Goal: Task Accomplishment & Management: Use online tool/utility

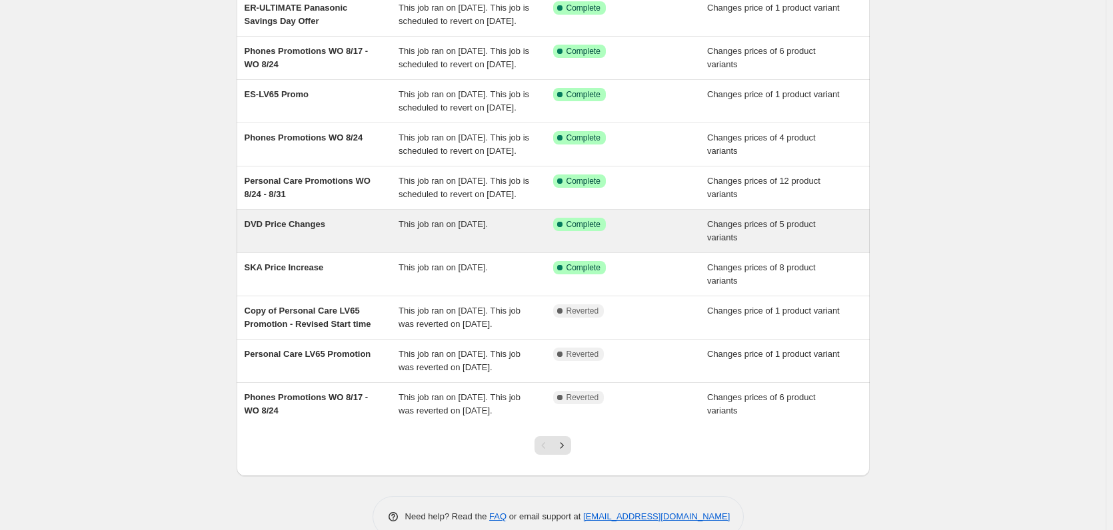
scroll to position [133, 0]
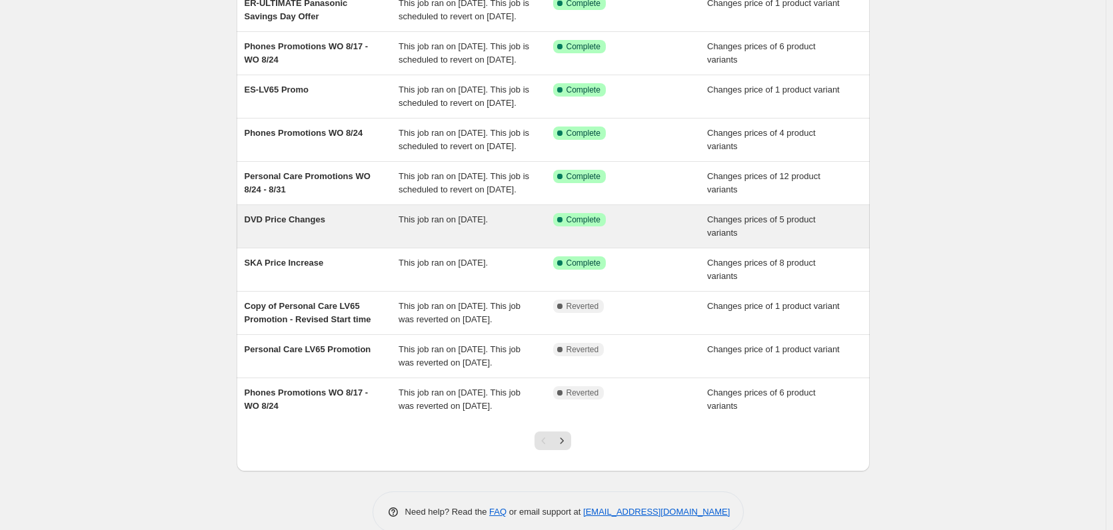
click at [342, 240] on div "DVD Price Changes" at bounding box center [322, 226] width 155 height 27
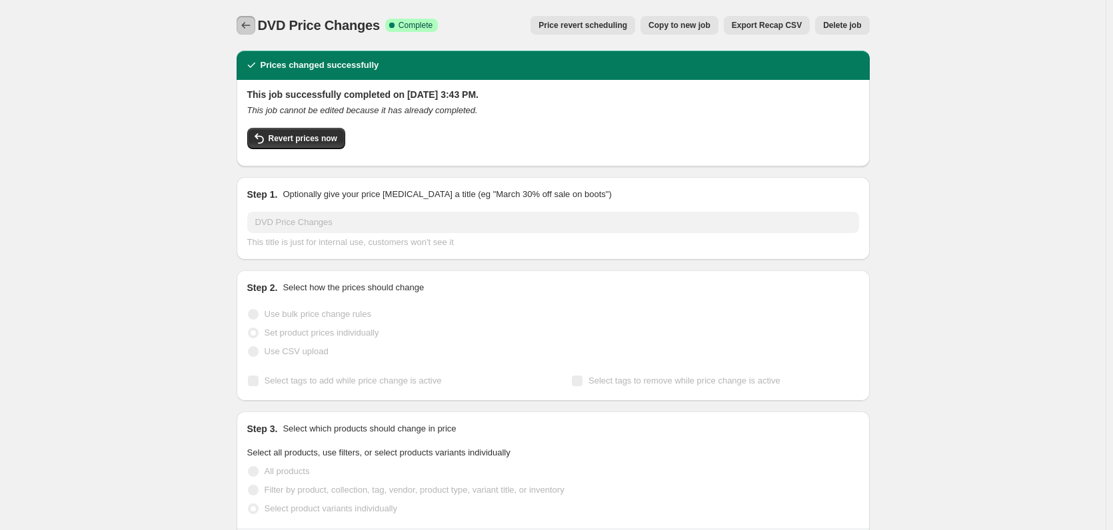
click at [252, 26] on icon "Price change jobs" at bounding box center [245, 25] width 13 height 13
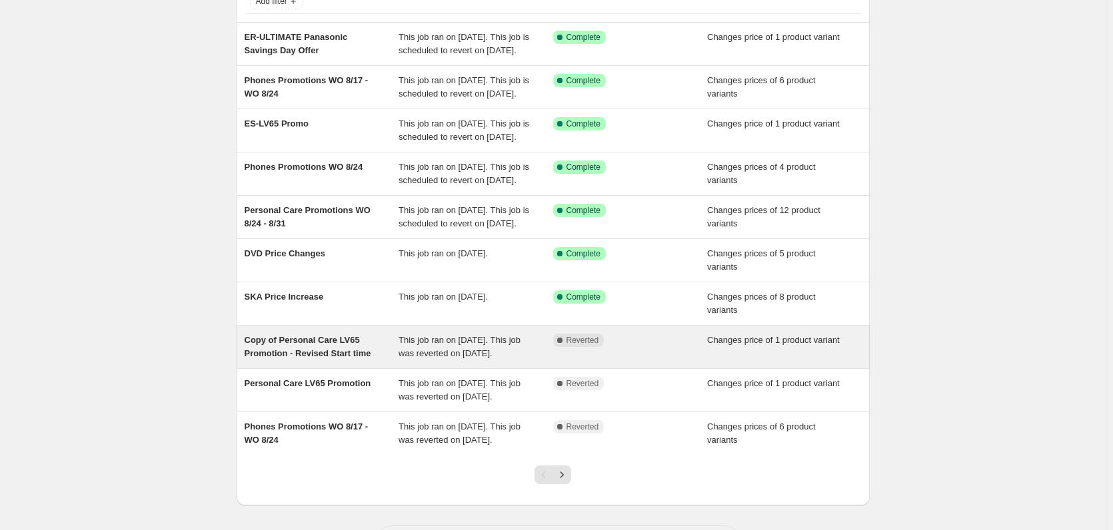
scroll to position [262, 0]
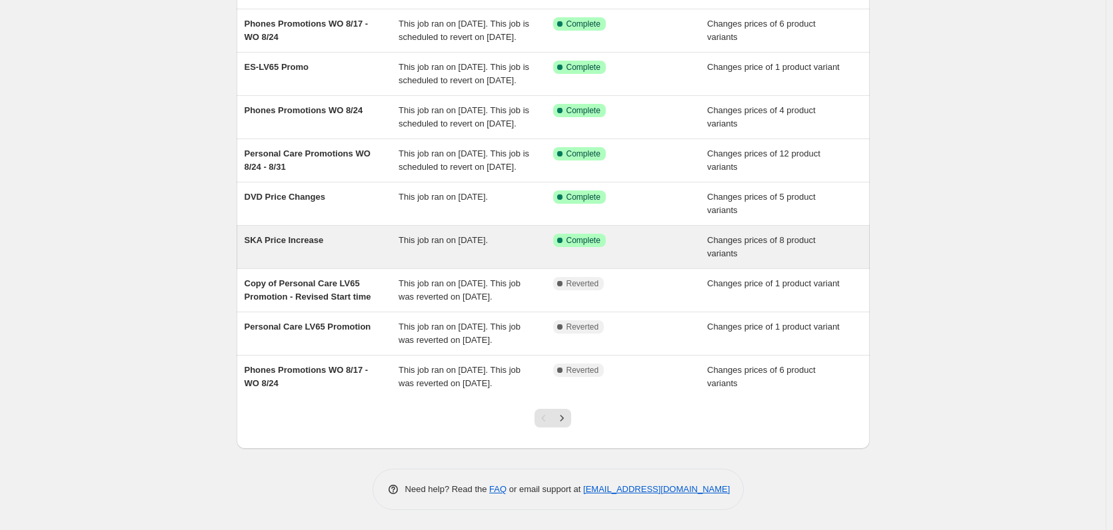
click at [328, 234] on div "SKA Price Increase" at bounding box center [322, 247] width 155 height 27
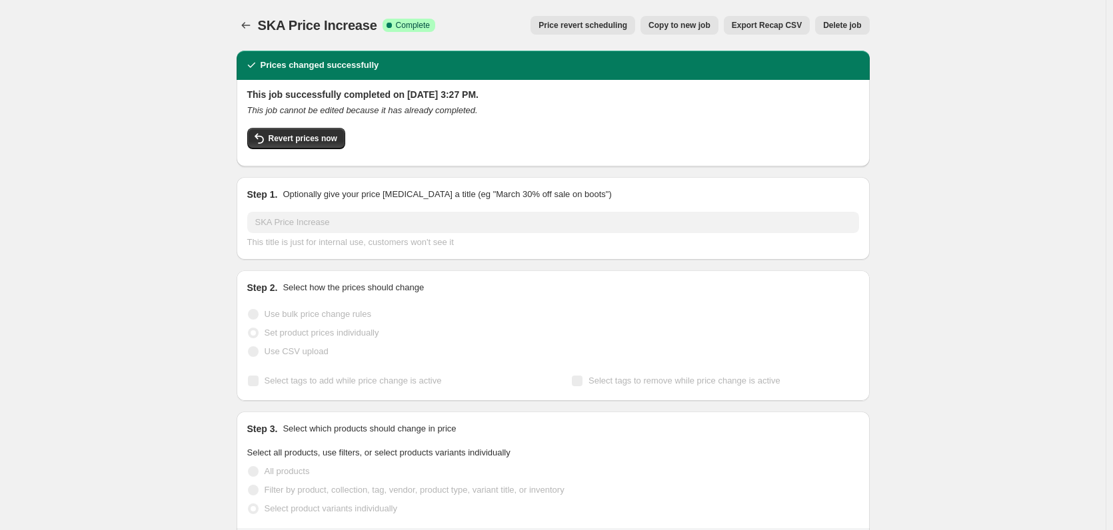
click at [245, 35] on div "SKA Price Increase. This page is ready SKA Price Increase Success Complete Comp…" at bounding box center [553, 25] width 633 height 51
click at [247, 26] on icon "Price change jobs" at bounding box center [245, 25] width 13 height 13
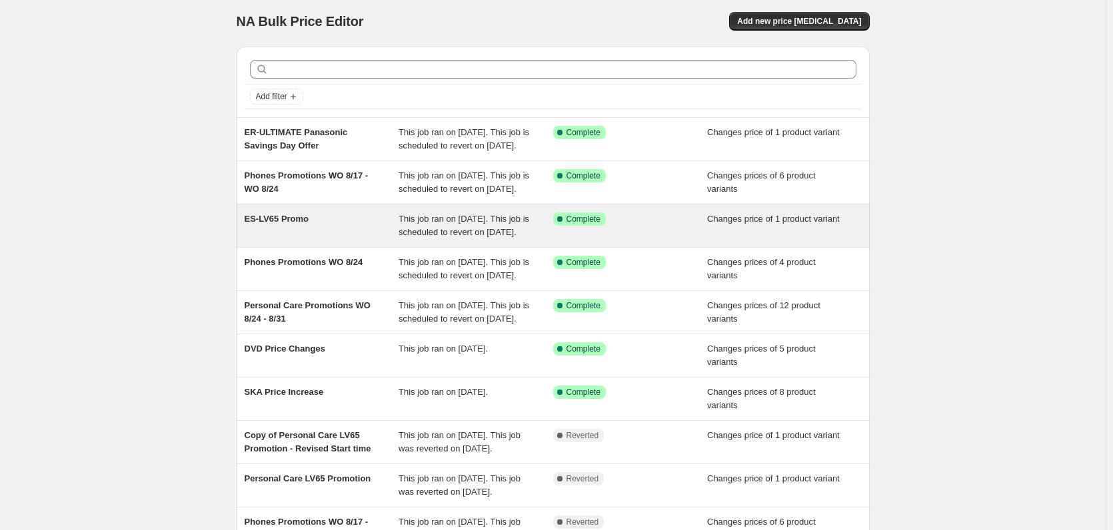
scroll to position [262, 0]
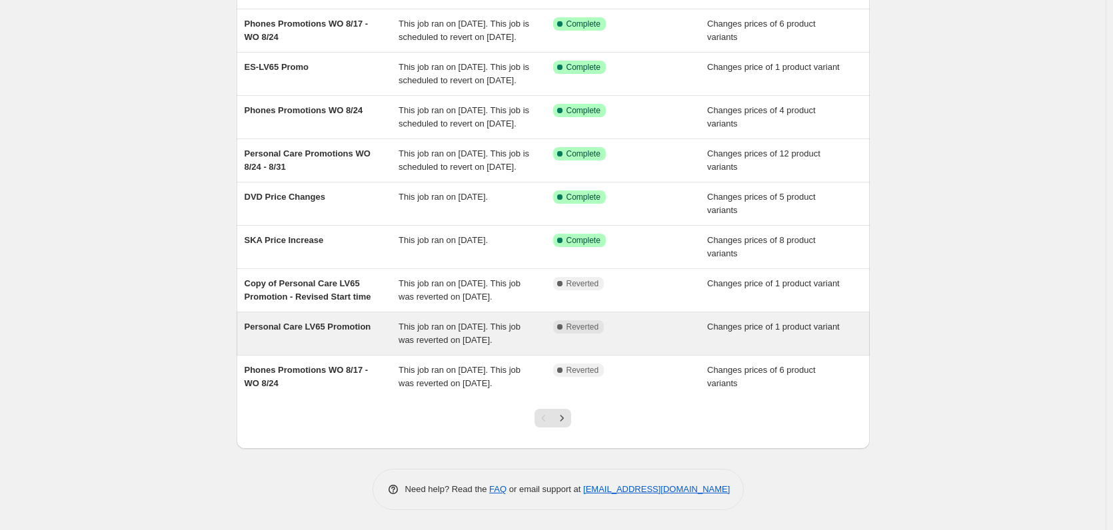
click at [347, 322] on span "Personal Care LV65 Promotion" at bounding box center [308, 327] width 127 height 10
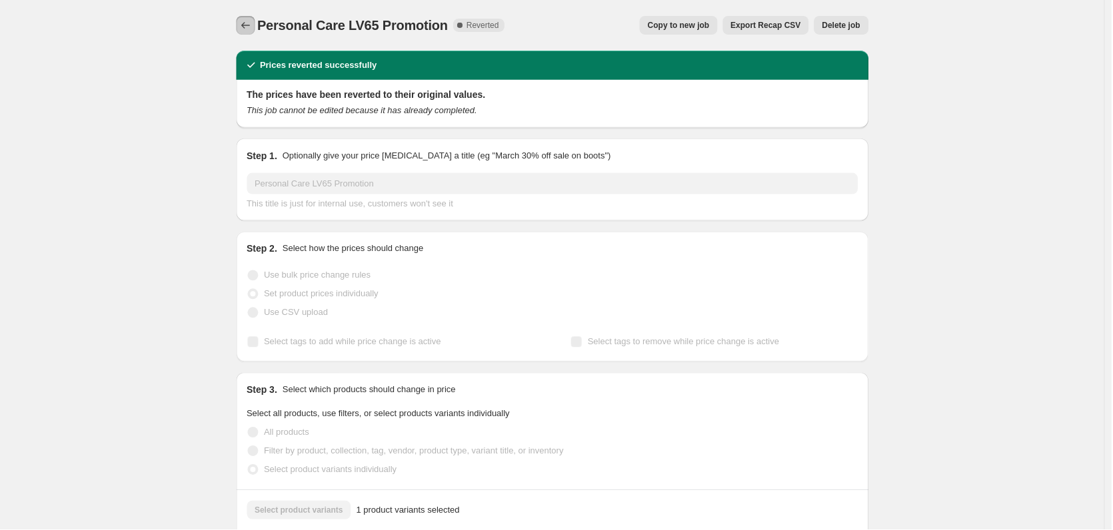
click at [251, 21] on icon "Price change jobs" at bounding box center [245, 25] width 13 height 13
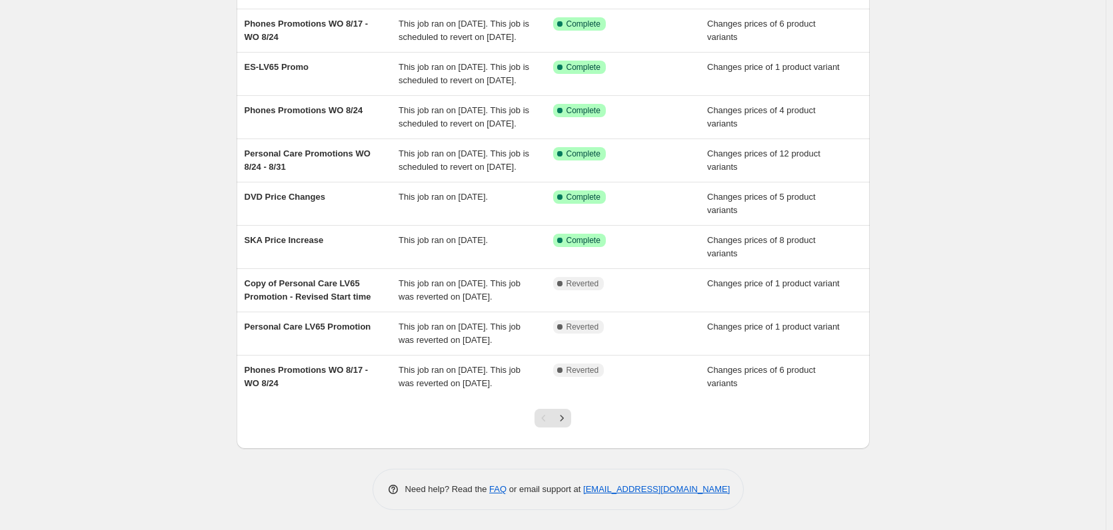
scroll to position [262, 0]
click at [564, 418] on icon "Next" at bounding box center [561, 418] width 13 height 13
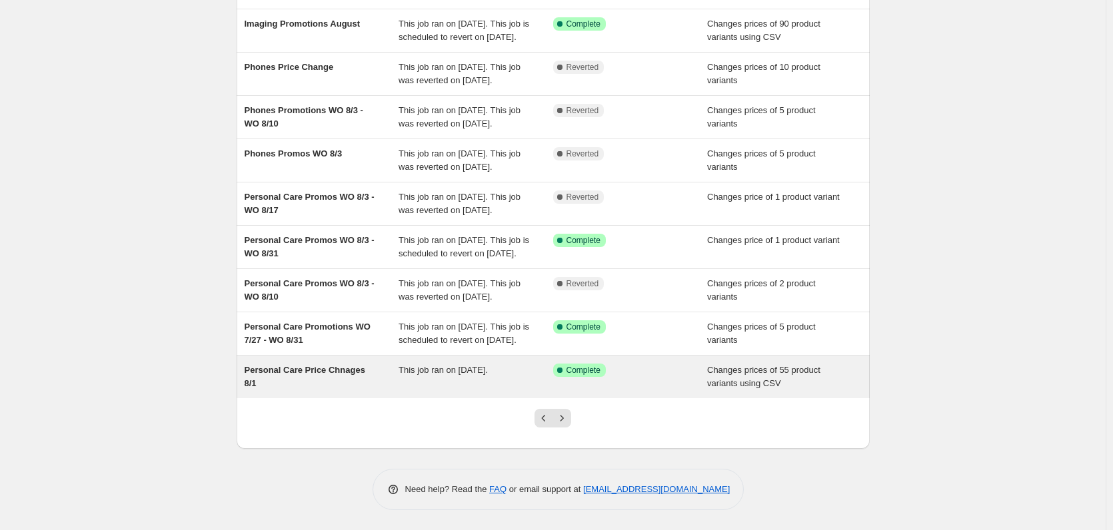
scroll to position [276, 0]
click at [361, 389] on div "Personal Care Price Chnages 8/1" at bounding box center [322, 377] width 155 height 27
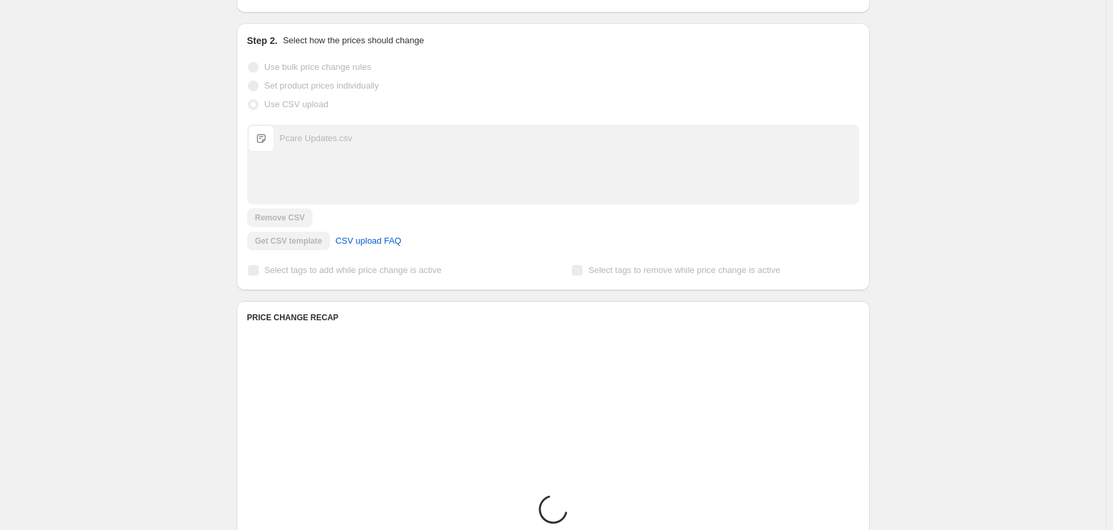
scroll to position [266, 0]
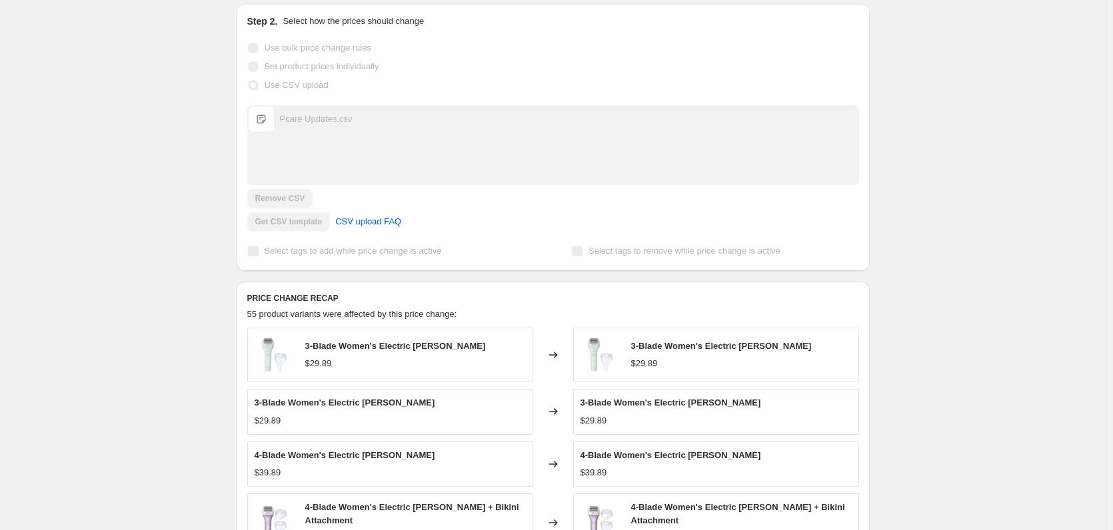
click at [264, 216] on div "Get CSV template CSV upload FAQ" at bounding box center [553, 222] width 612 height 19
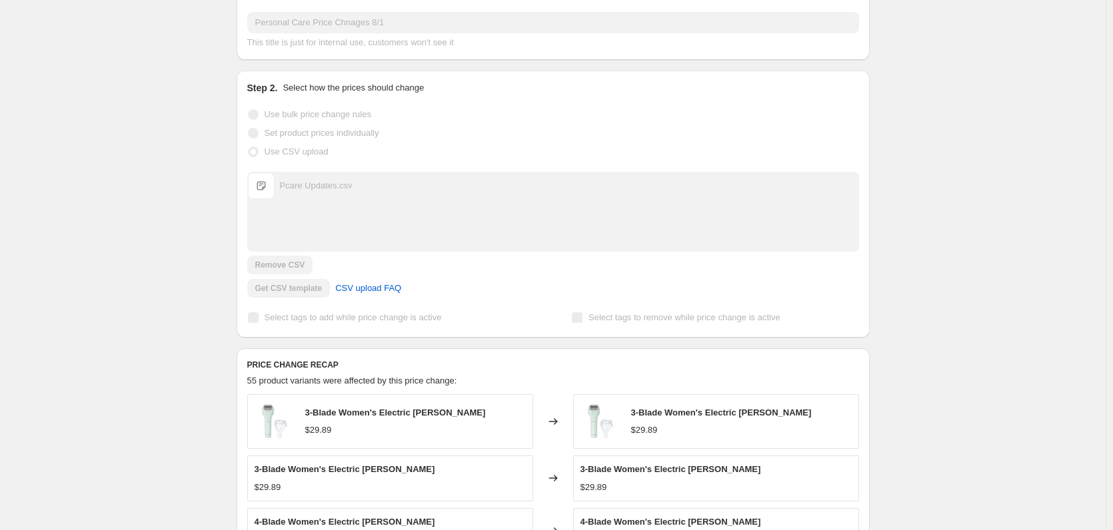
scroll to position [0, 0]
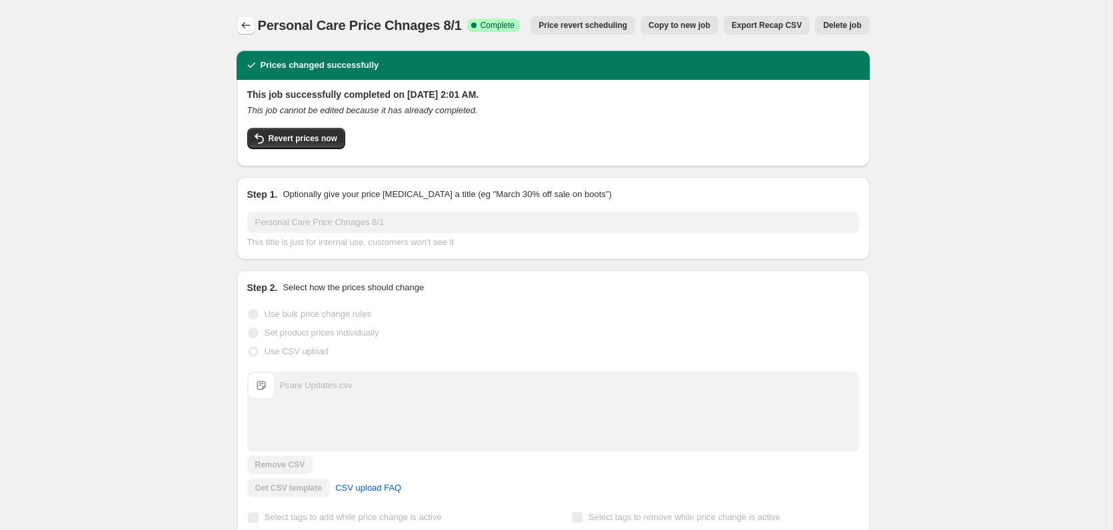
click at [241, 22] on button "Price change jobs" at bounding box center [246, 25] width 19 height 19
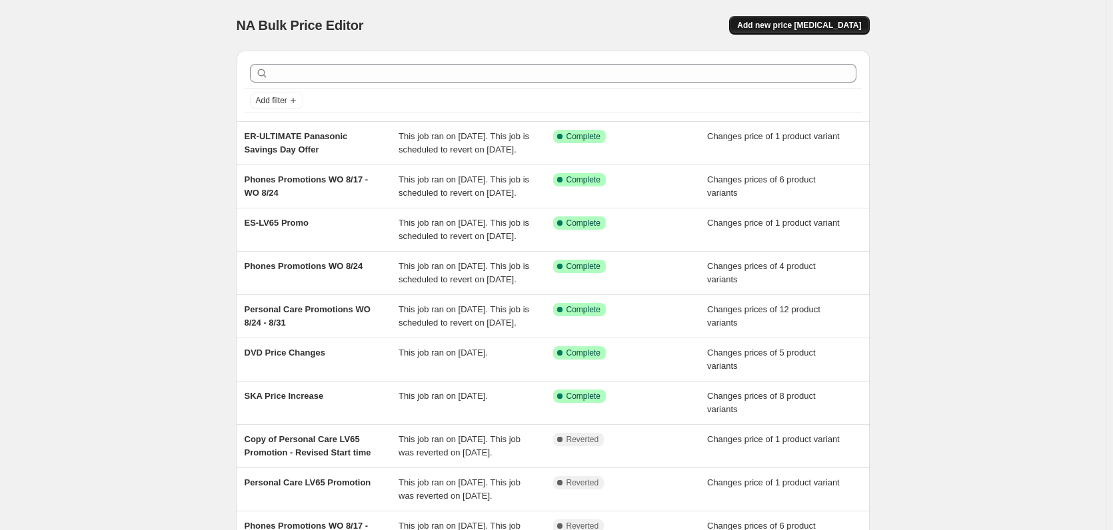
click at [776, 26] on span "Add new price [MEDICAL_DATA]" at bounding box center [799, 25] width 124 height 11
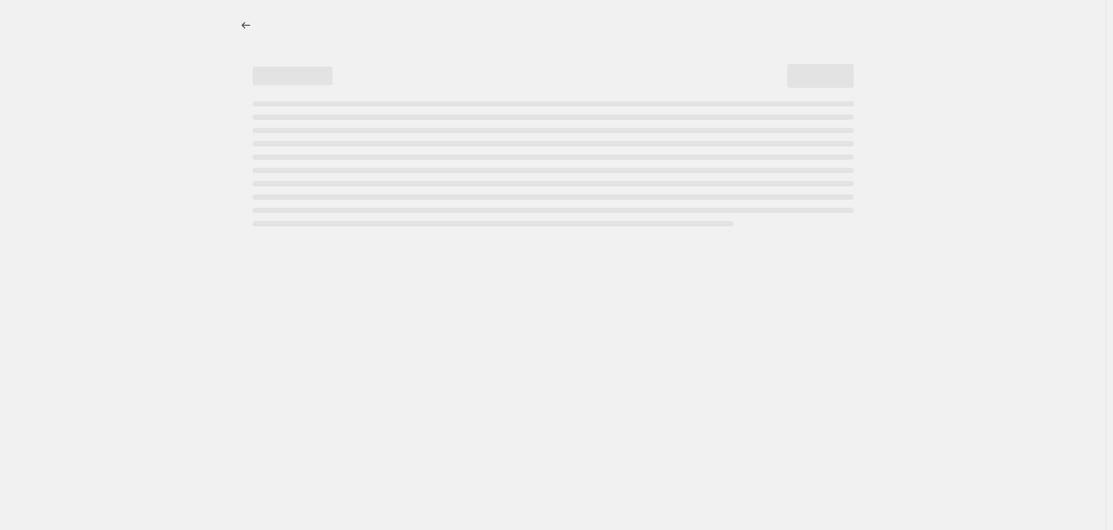
select select "percentage"
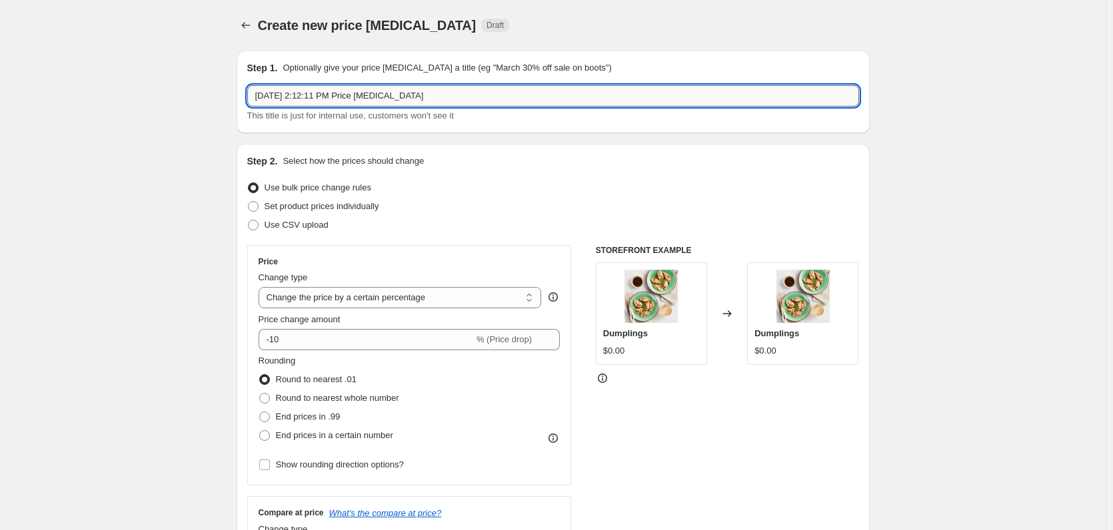
click at [349, 103] on input "[DATE] 2:12:11 PM Price [MEDICAL_DATA]" at bounding box center [553, 95] width 612 height 21
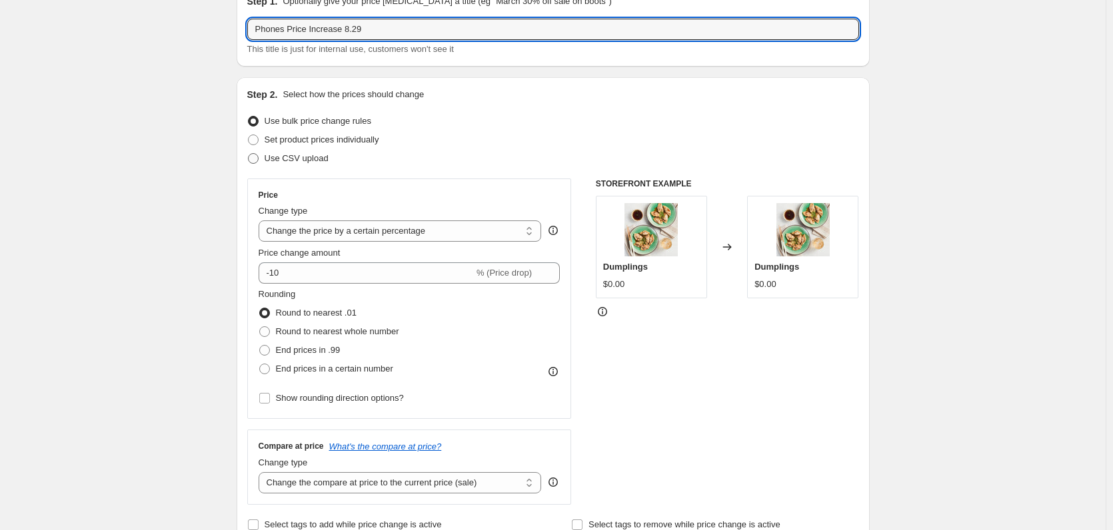
type input "Phones Price Increase 8.29"
click at [290, 163] on span "Use CSV upload" at bounding box center [296, 158] width 64 height 10
click at [249, 154] on input "Use CSV upload" at bounding box center [248, 153] width 1 height 1
radio input "true"
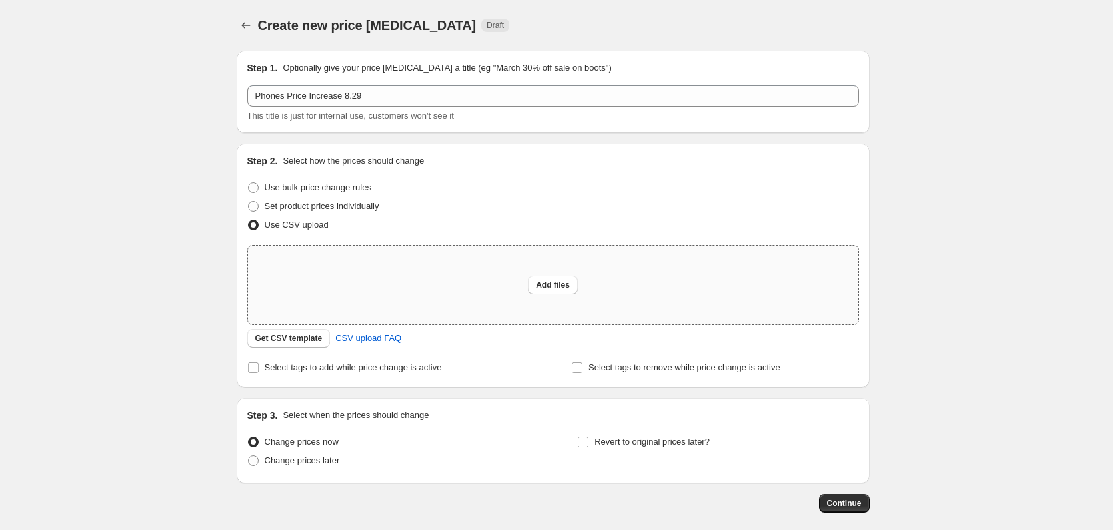
click at [556, 272] on div "Add files" at bounding box center [553, 285] width 610 height 79
type input "C:\fakepath\Phones Price Increase.xlsx"
click at [546, 292] on button "Add files" at bounding box center [553, 285] width 50 height 19
type input "C:\fakepath\Phones Price Increase.csv"
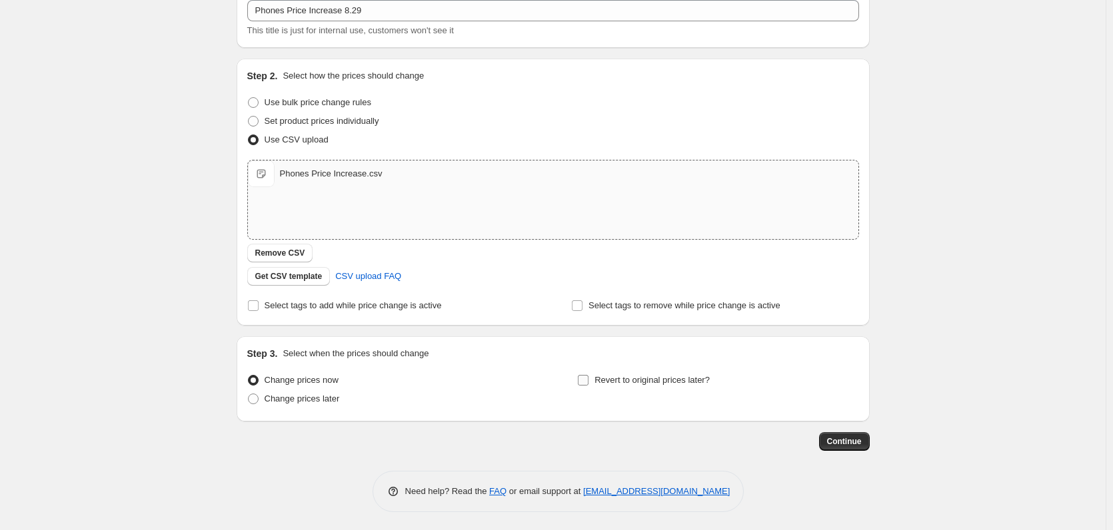
scroll to position [87, 0]
click at [834, 435] on span "Continue" at bounding box center [844, 439] width 35 height 11
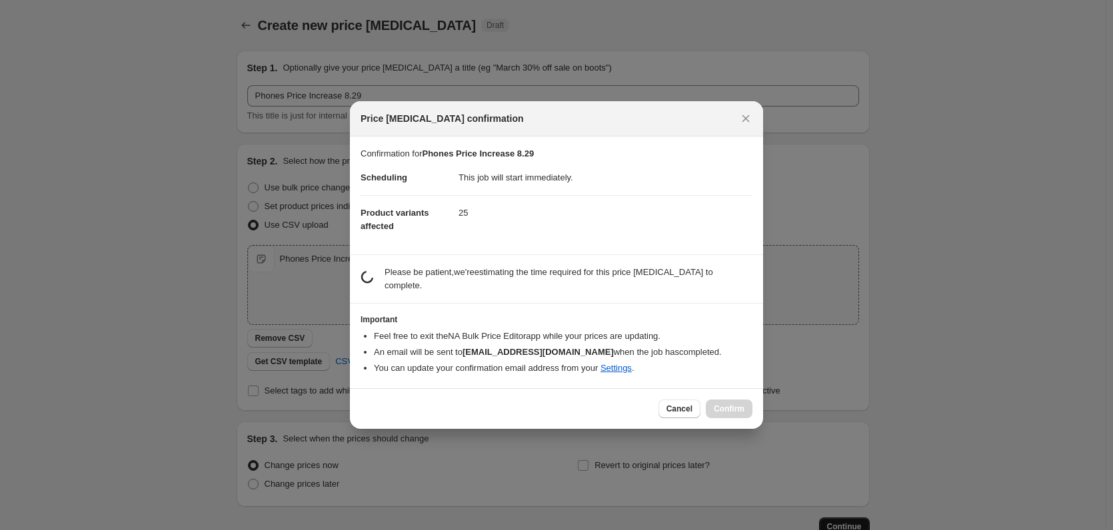
scroll to position [0, 0]
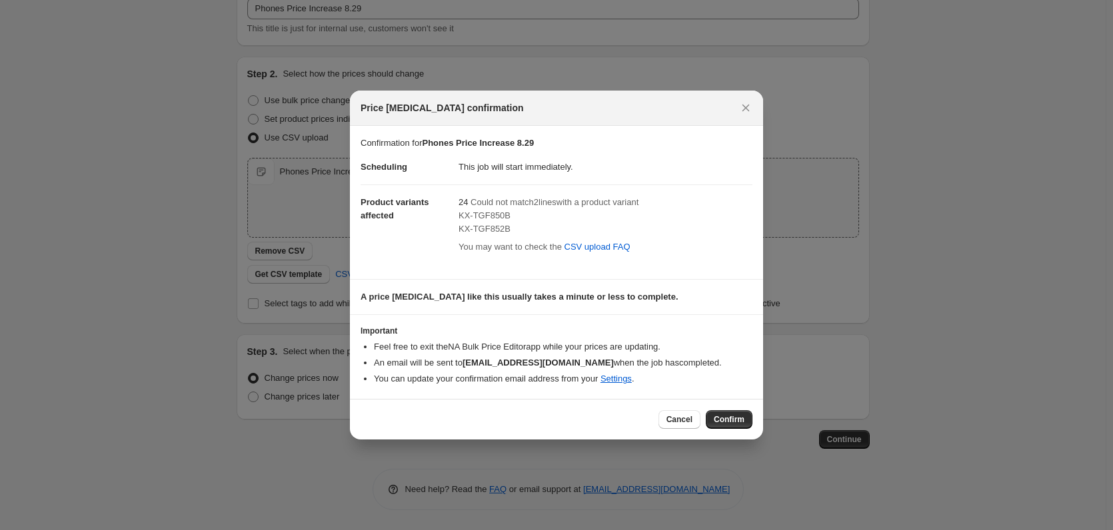
click at [474, 216] on span "KX-TGF850B" at bounding box center [484, 216] width 52 height 10
copy span "KX-TGF850B"
click at [728, 415] on span "Confirm" at bounding box center [729, 419] width 31 height 11
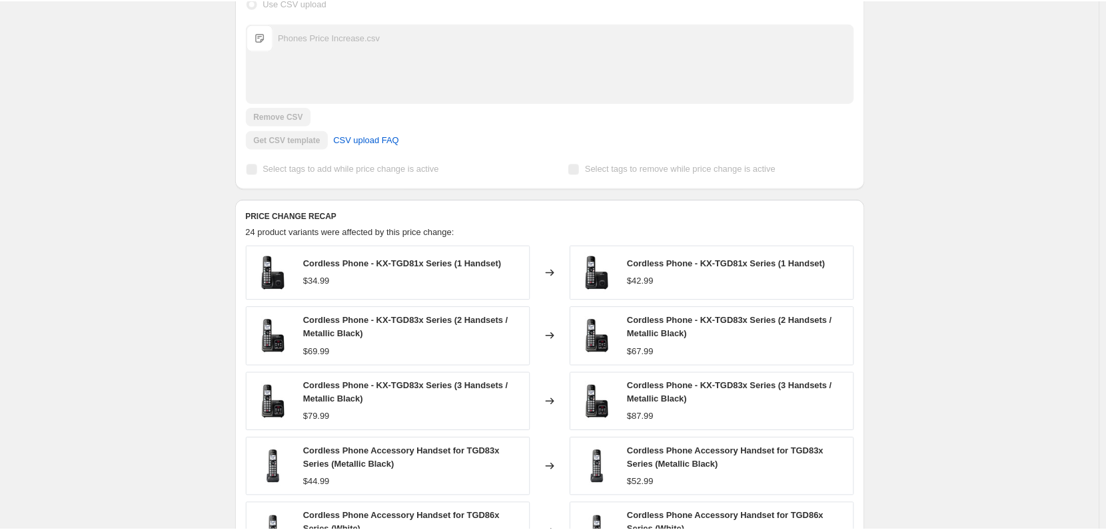
scroll to position [598, 0]
